Goal: Check status: Check status

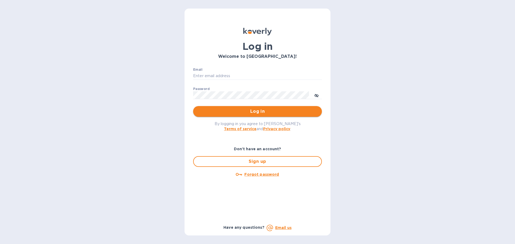
type input "beivuma@gmail.com"
click at [275, 110] on span "Log in" at bounding box center [257, 111] width 120 height 6
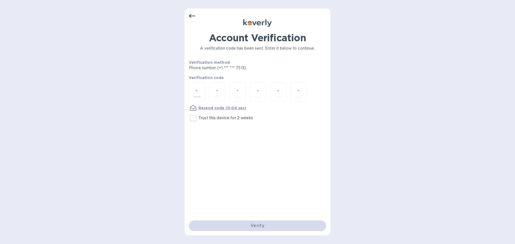
click at [205, 96] on div at bounding box center [197, 92] width 16 height 19
click at [201, 92] on div at bounding box center [197, 92] width 16 height 19
type input "3"
type input "6"
type input "8"
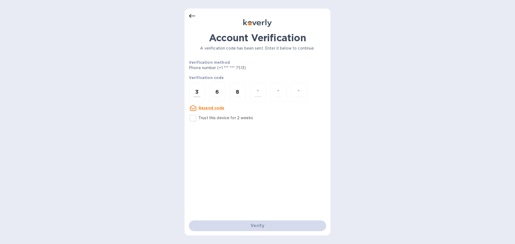
type input "0"
type input "7"
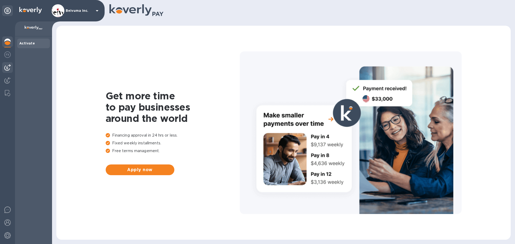
click at [8, 71] on img at bounding box center [7, 67] width 6 height 6
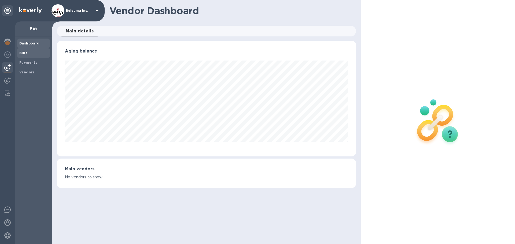
scroll to position [116, 299]
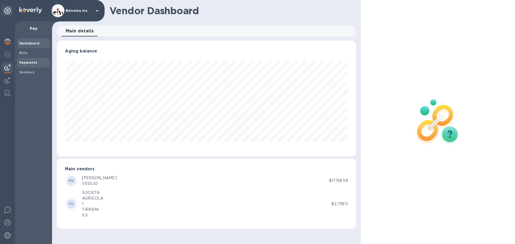
click at [28, 63] on b "Payments" at bounding box center [28, 63] width 18 height 4
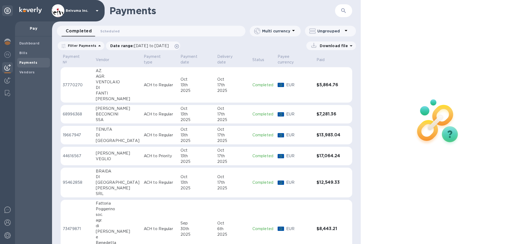
click at [343, 10] on icon "button" at bounding box center [343, 11] width 6 height 6
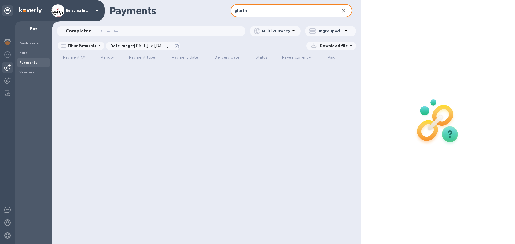
click at [259, 13] on input "giurfo" at bounding box center [283, 10] width 104 height 13
type input "GIURFO"
click at [157, 48] on span "[DATE] to [DATE]" at bounding box center [151, 46] width 35 height 4
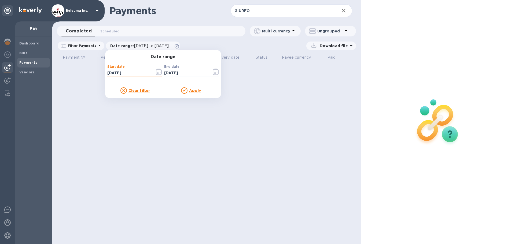
click at [140, 77] on input "[DATE]" at bounding box center [128, 73] width 43 height 8
type input "[DATE]"
click at [201, 93] on u "Apply" at bounding box center [195, 90] width 12 height 4
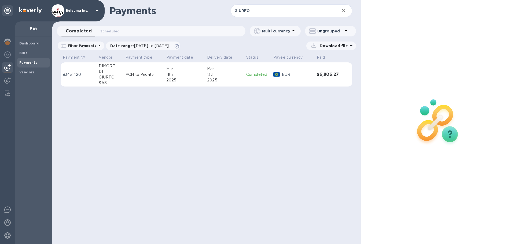
click at [170, 77] on div "11th" at bounding box center [184, 75] width 36 height 6
